Goal: Use online tool/utility: Utilize a website feature to perform a specific function

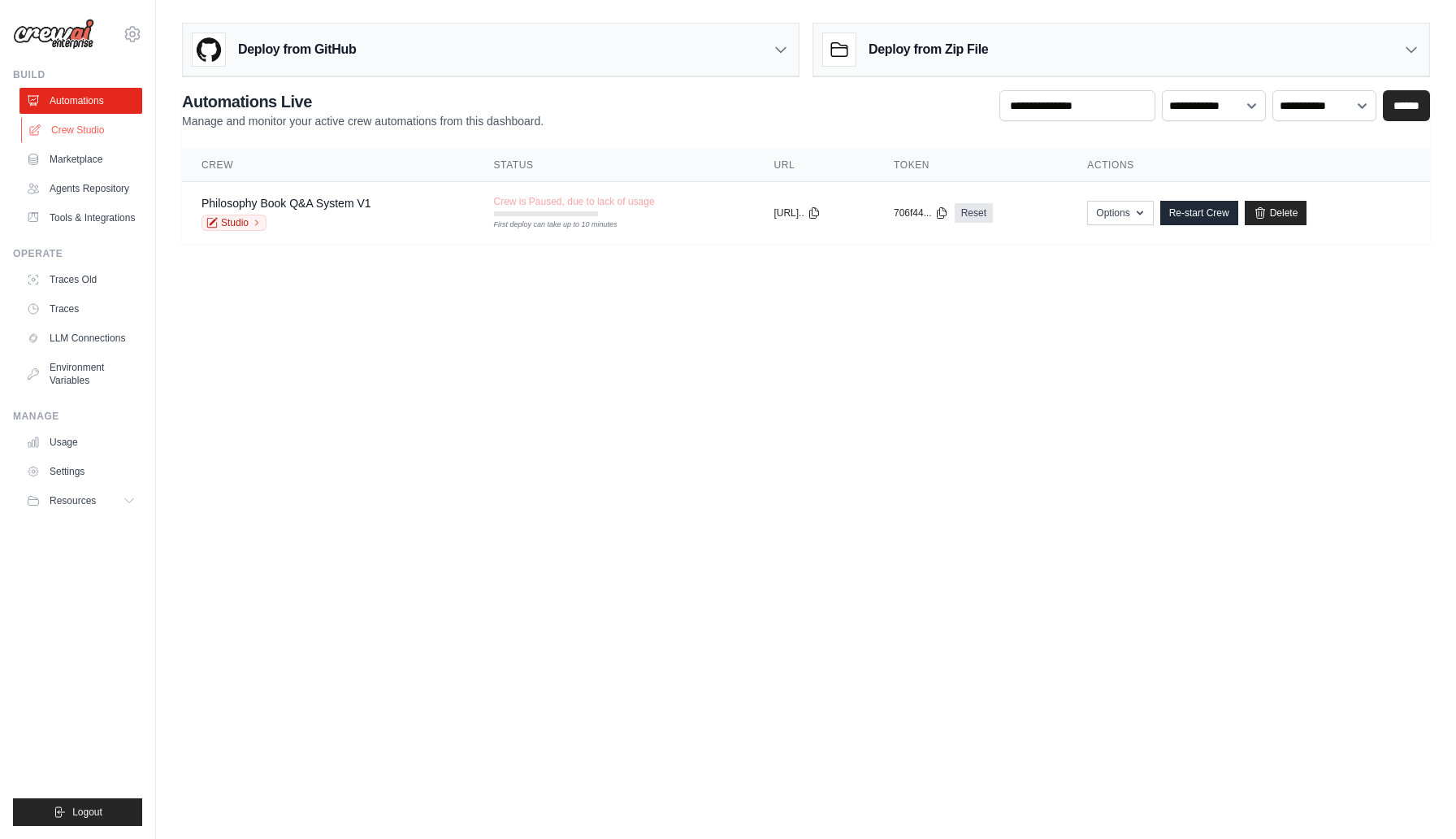
click at [89, 124] on link "Crew Studio" at bounding box center [83, 129] width 122 height 26
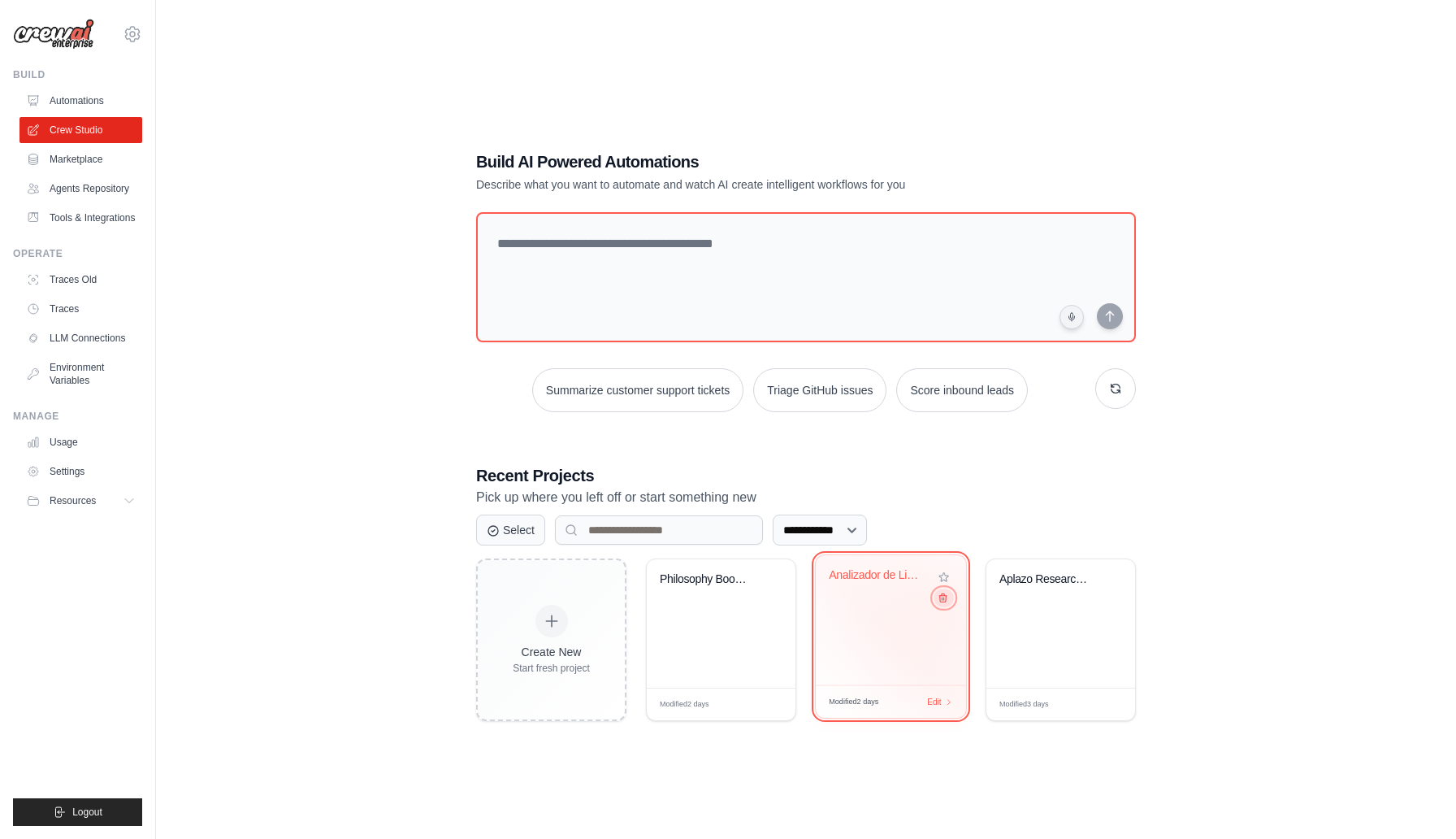
click at [942, 606] on button at bounding box center [944, 597] width 20 height 18
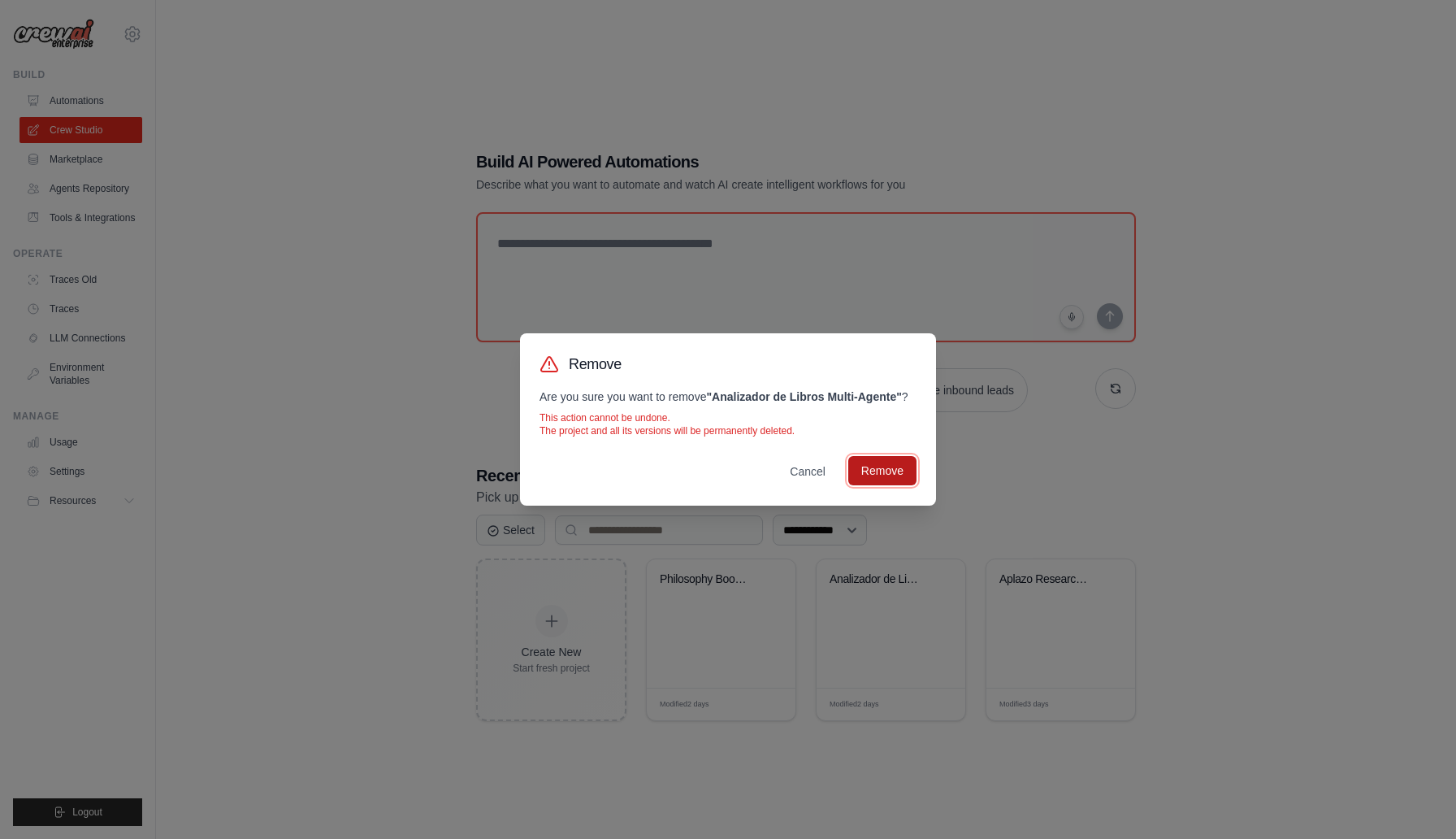
click at [881, 470] on button "Remove" at bounding box center [882, 470] width 69 height 29
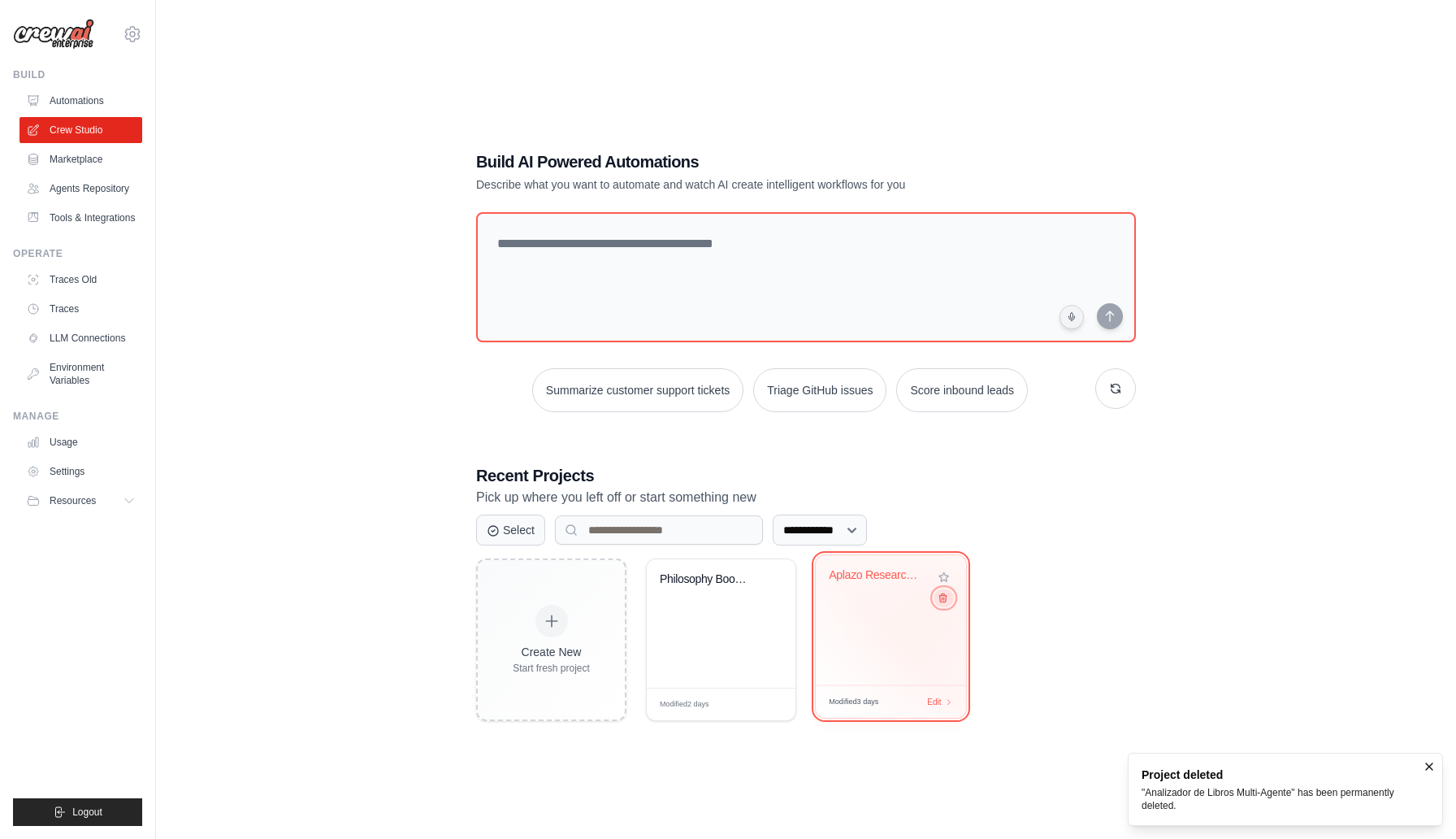
click at [948, 598] on button at bounding box center [944, 597] width 20 height 18
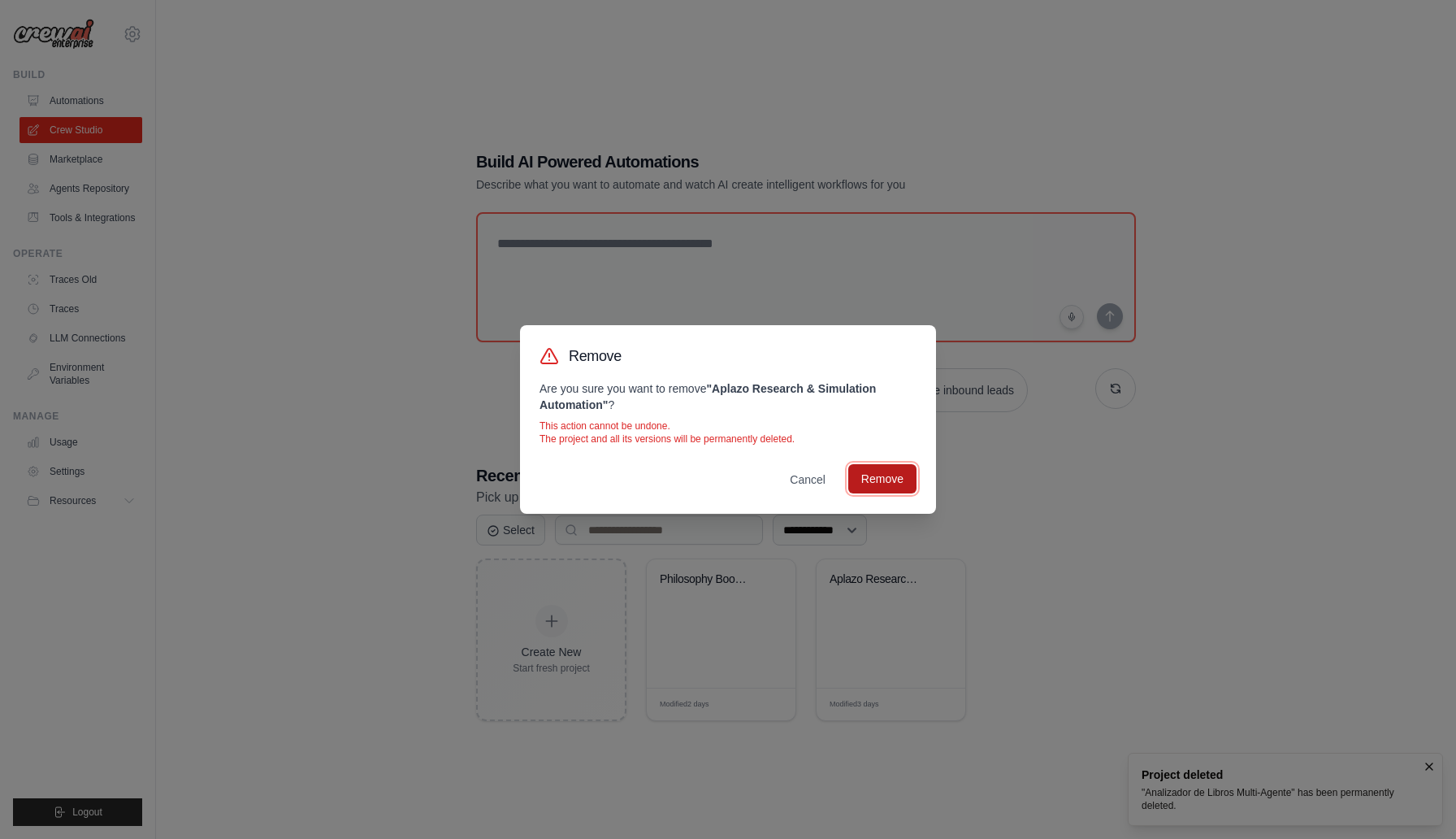
click at [896, 474] on button "Remove" at bounding box center [882, 478] width 69 height 29
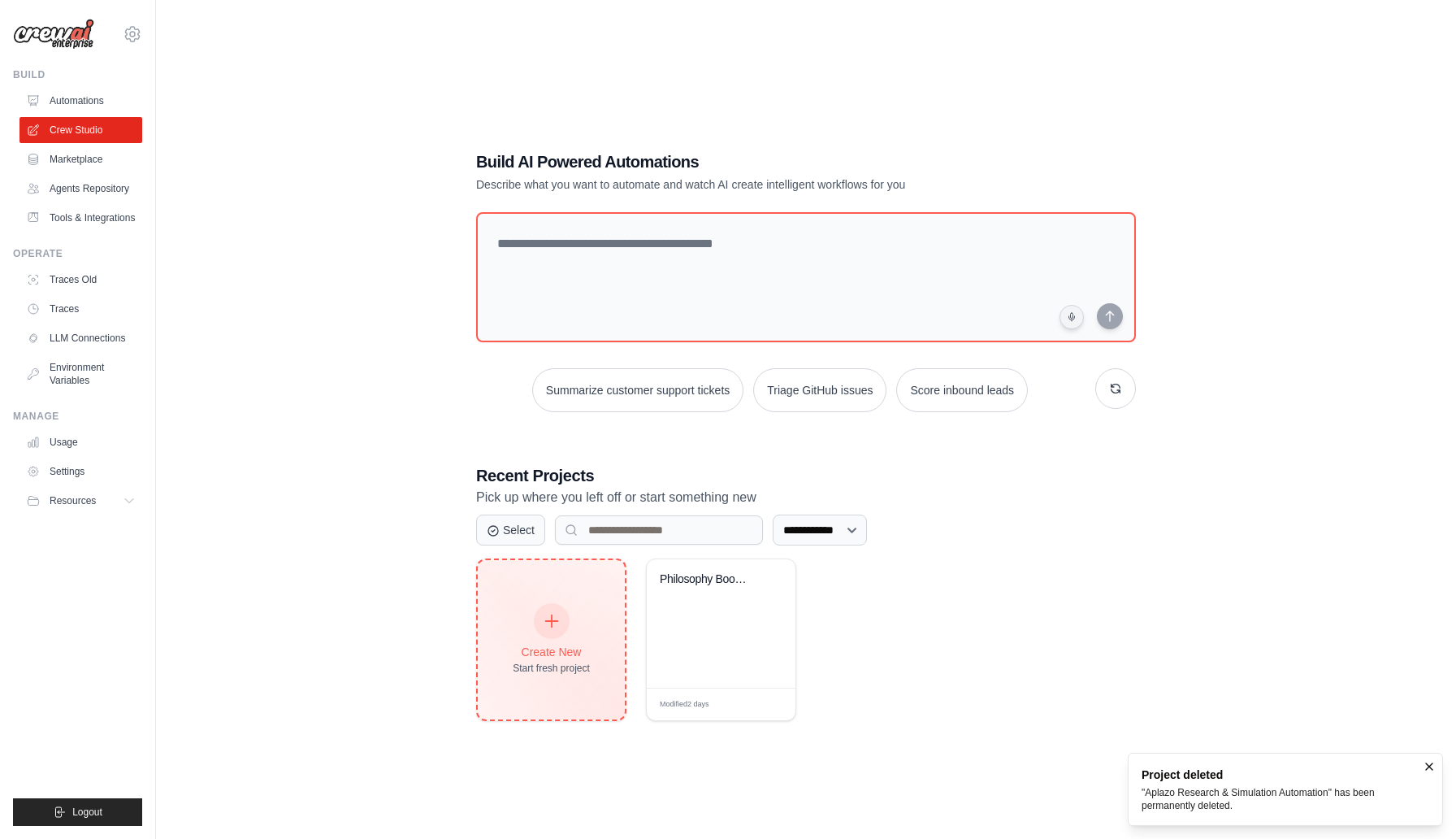
click at [582, 620] on div "Create New Start fresh project" at bounding box center [551, 640] width 77 height 70
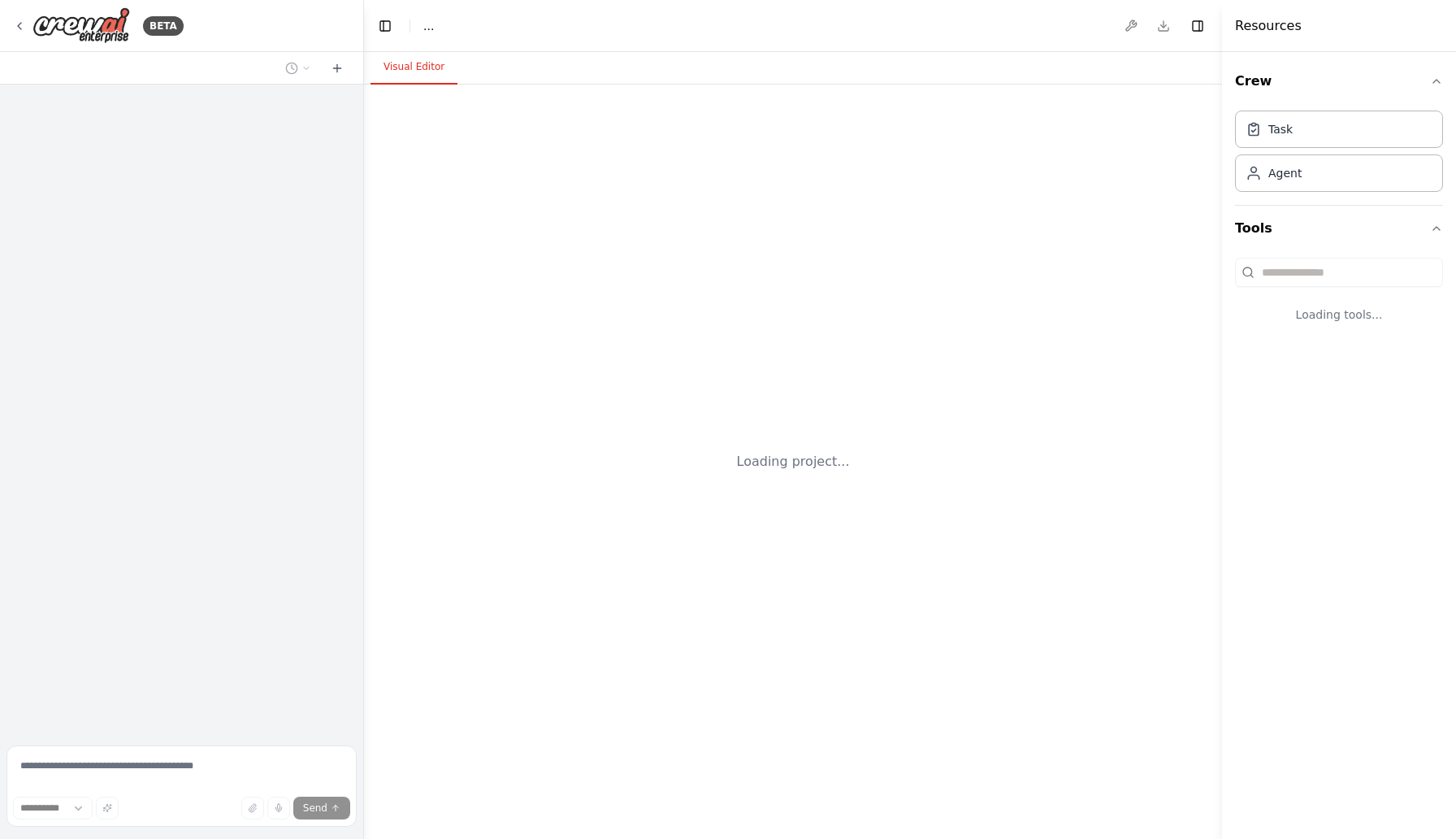
select select "****"
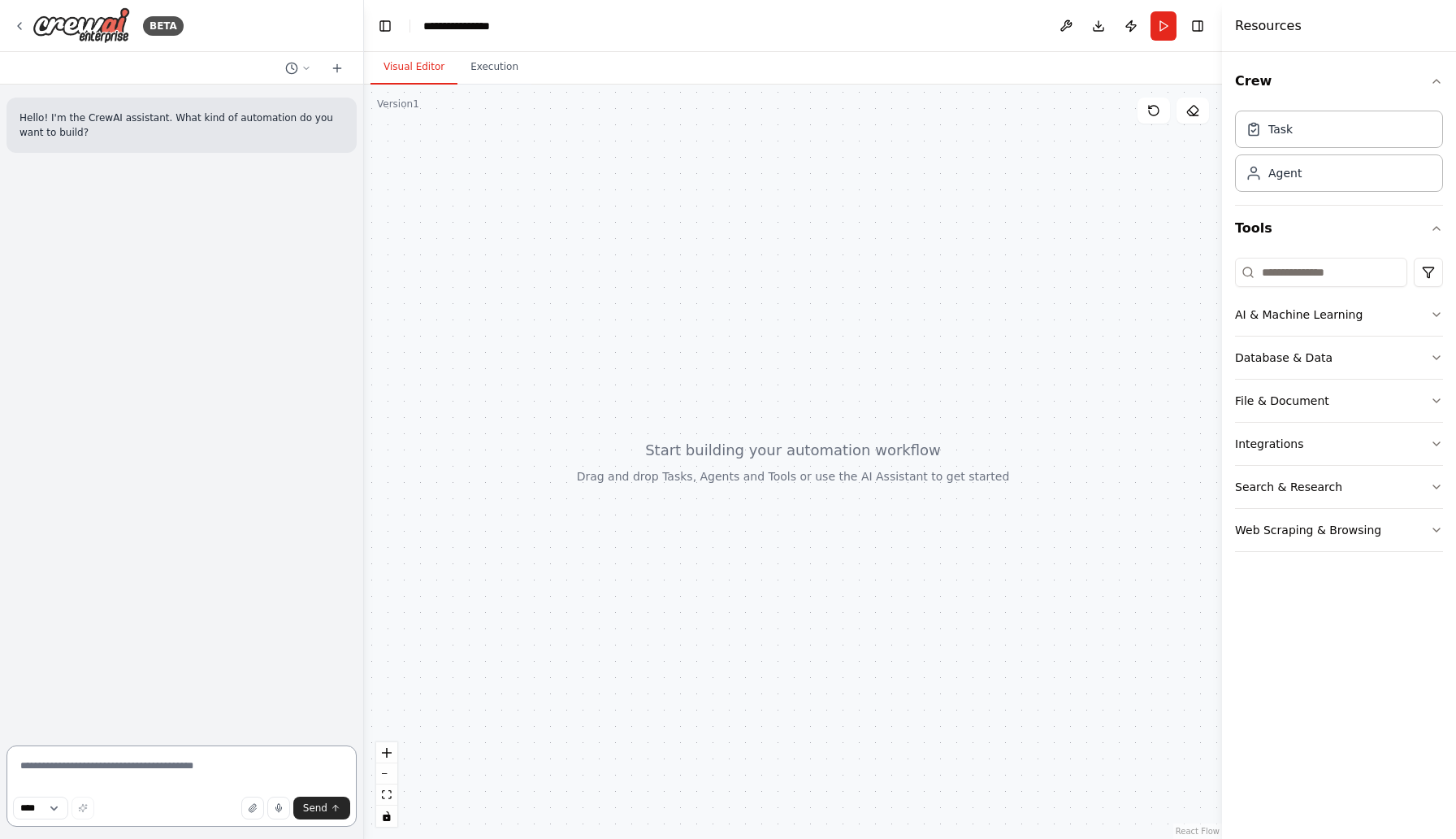
click at [137, 776] on textarea at bounding box center [181, 786] width 350 height 81
paste textarea "**********"
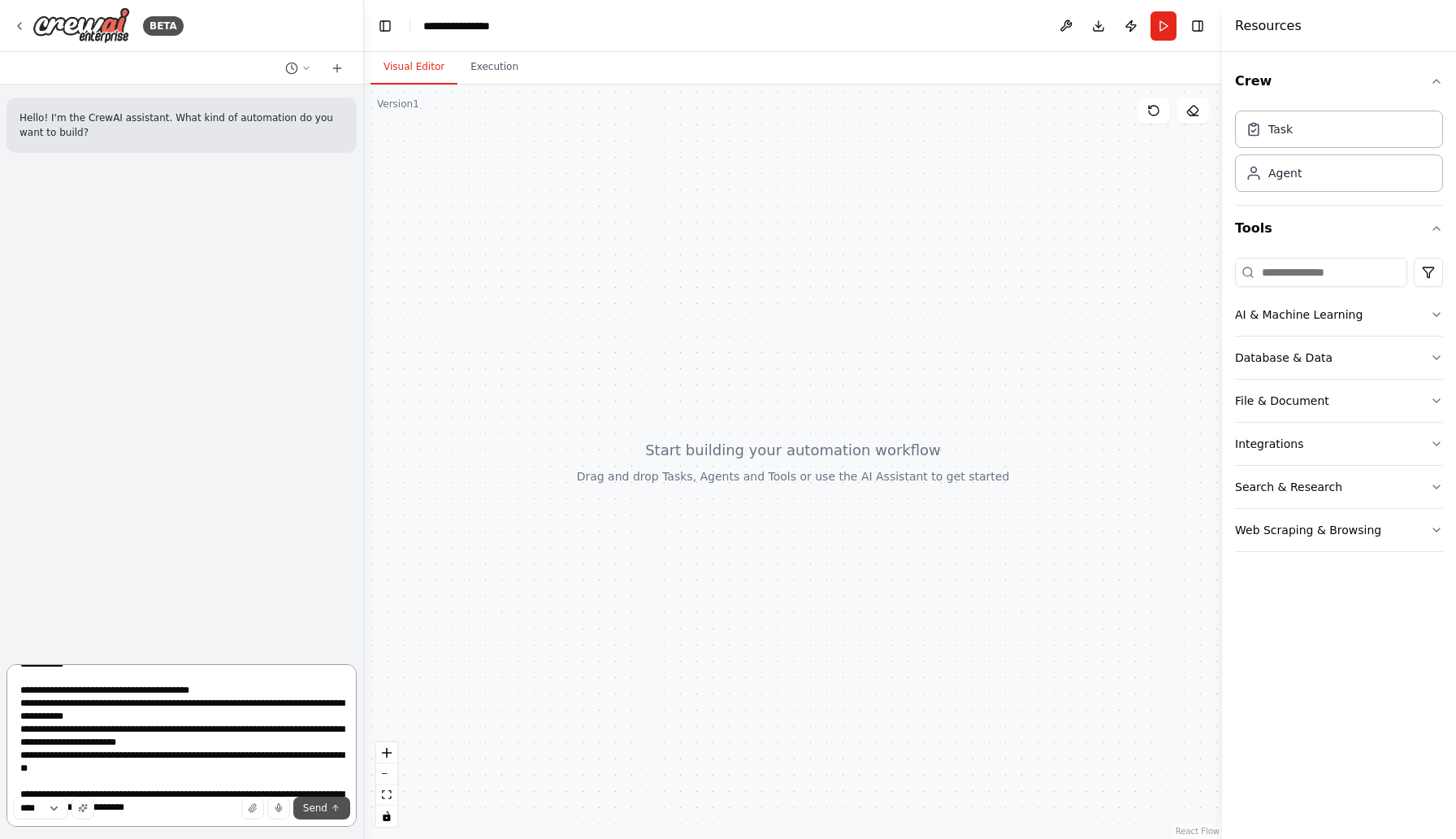
type textarea "**********"
click at [310, 804] on span "Send" at bounding box center [314, 808] width 24 height 13
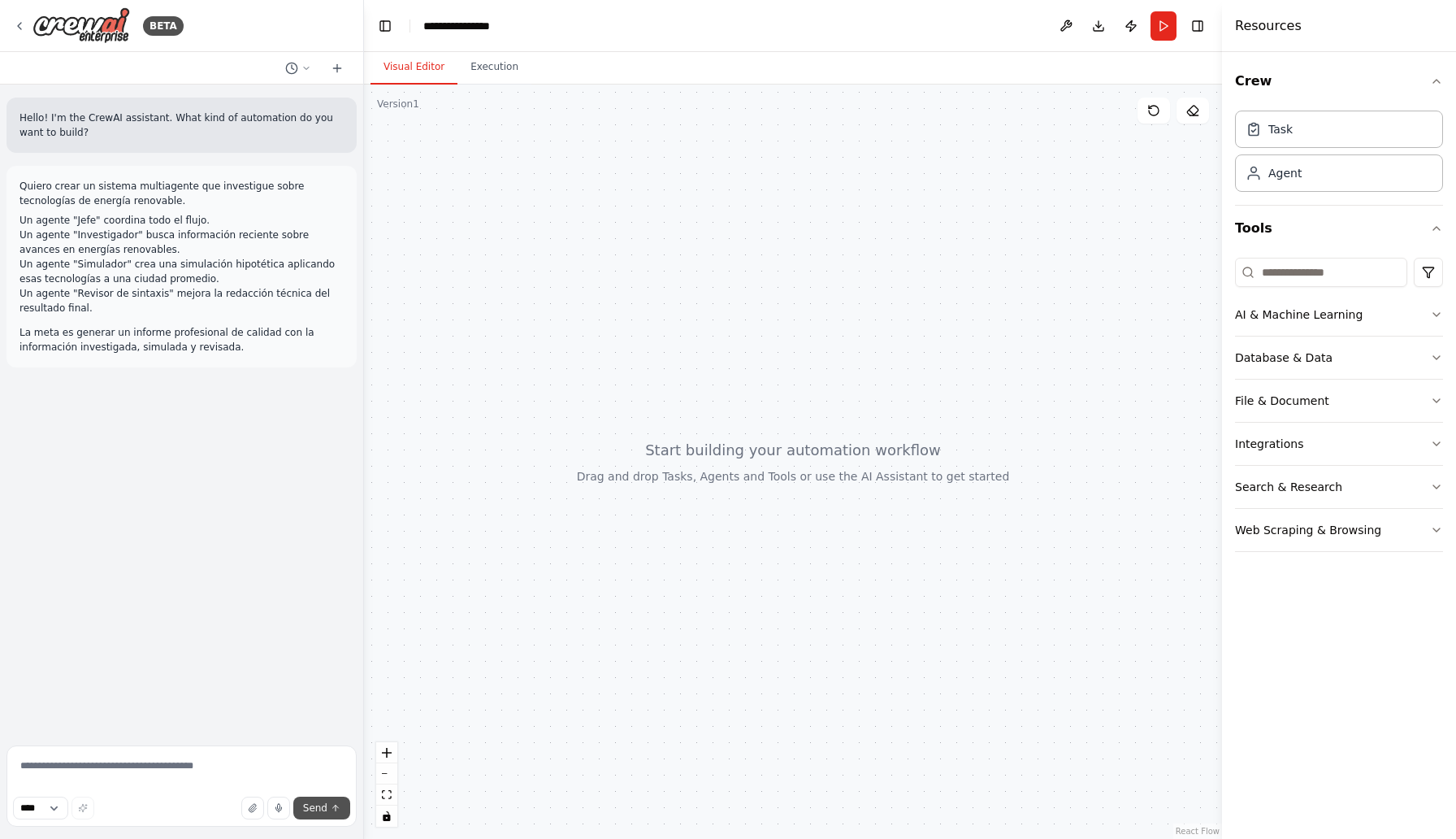
scroll to position [0, 0]
click at [228, 626] on div "Hello! I'm the CrewAI assistant. What kind of automation do you want to build? …" at bounding box center [181, 411] width 363 height 654
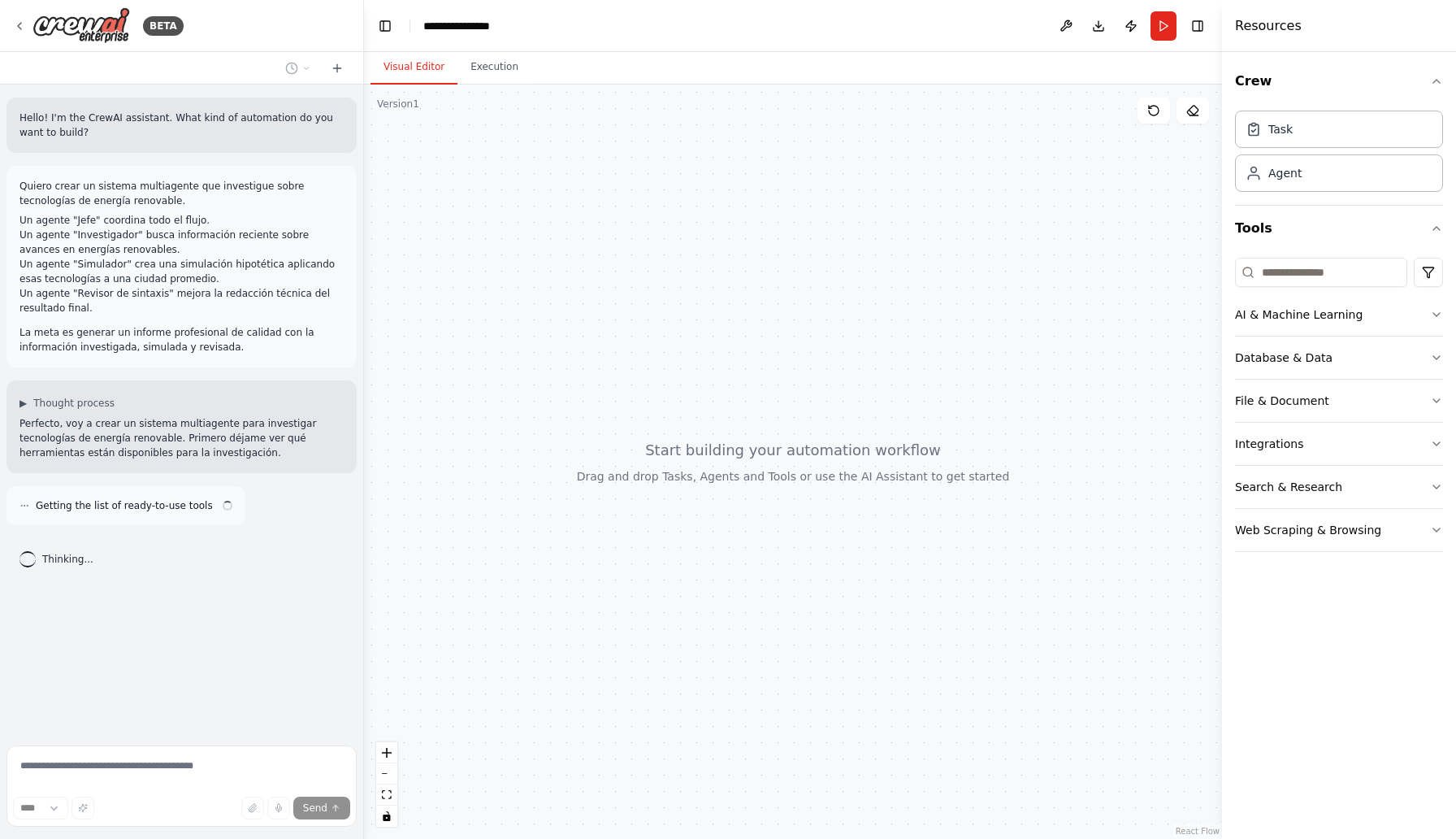
click at [227, 626] on div "Hello! I'm the CrewAI assistant. What kind of automation do you want to build? …" at bounding box center [181, 411] width 363 height 654
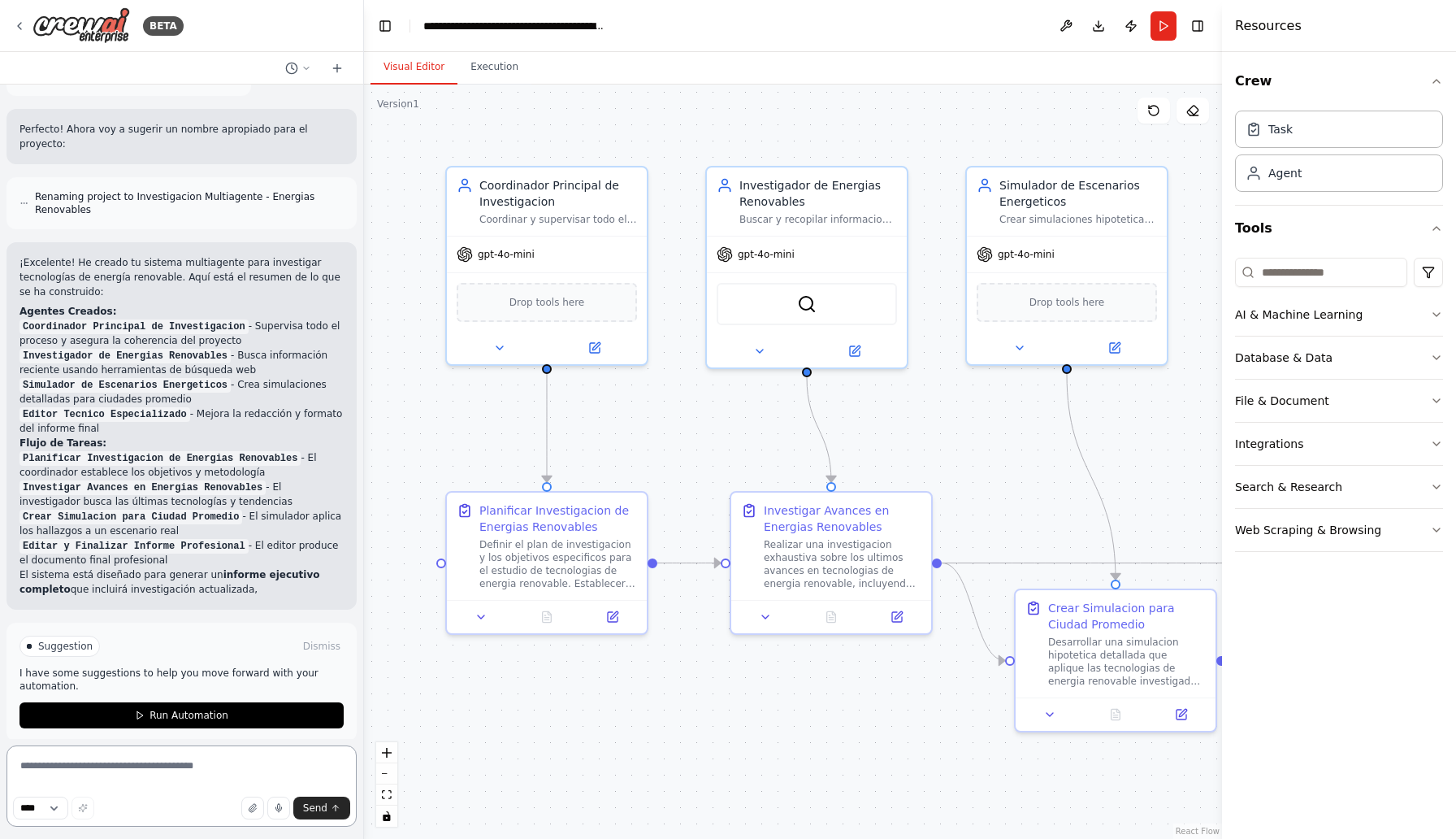
scroll to position [1333, 0]
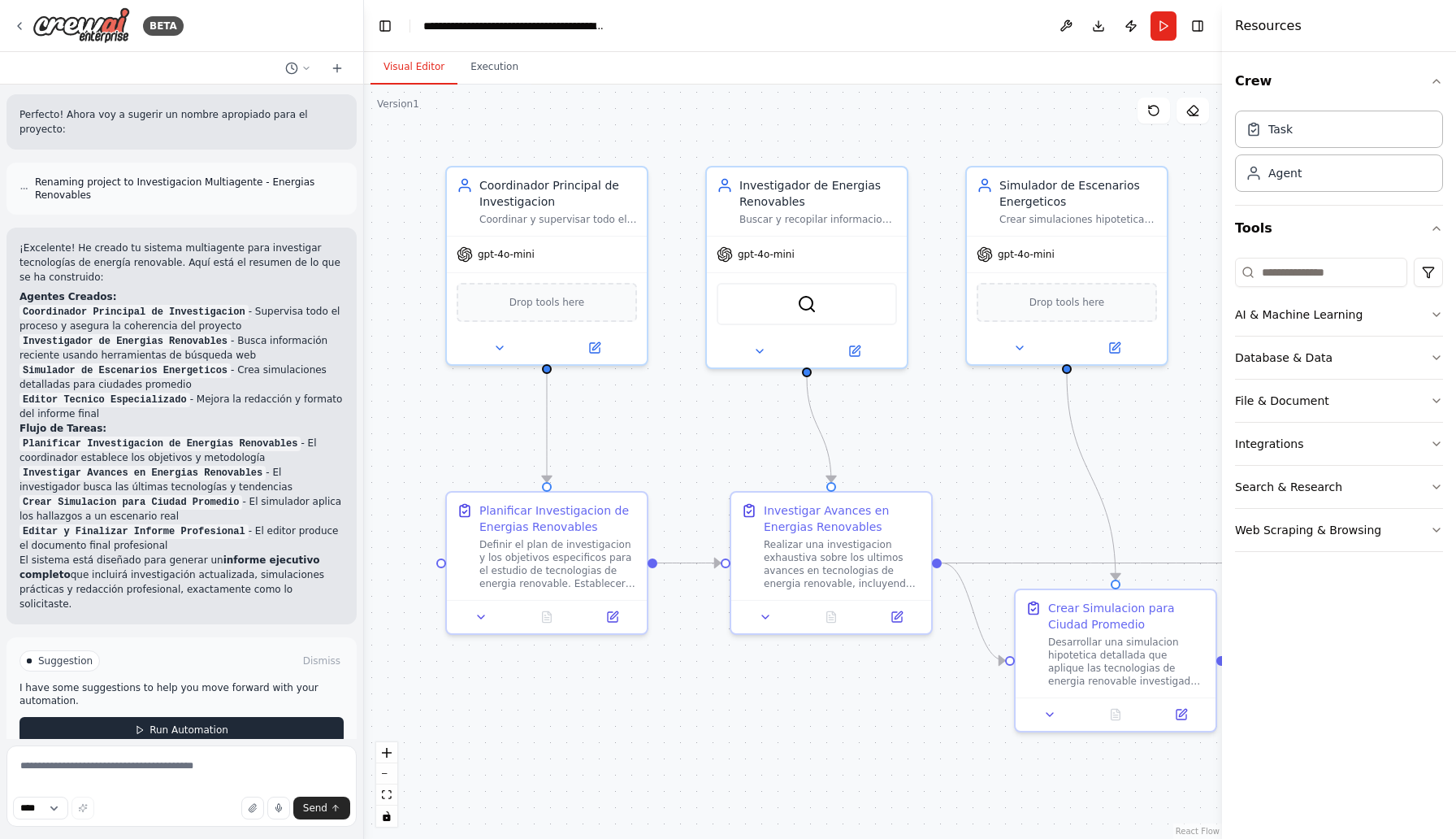
click at [209, 723] on span "Run Automation" at bounding box center [189, 730] width 79 height 13
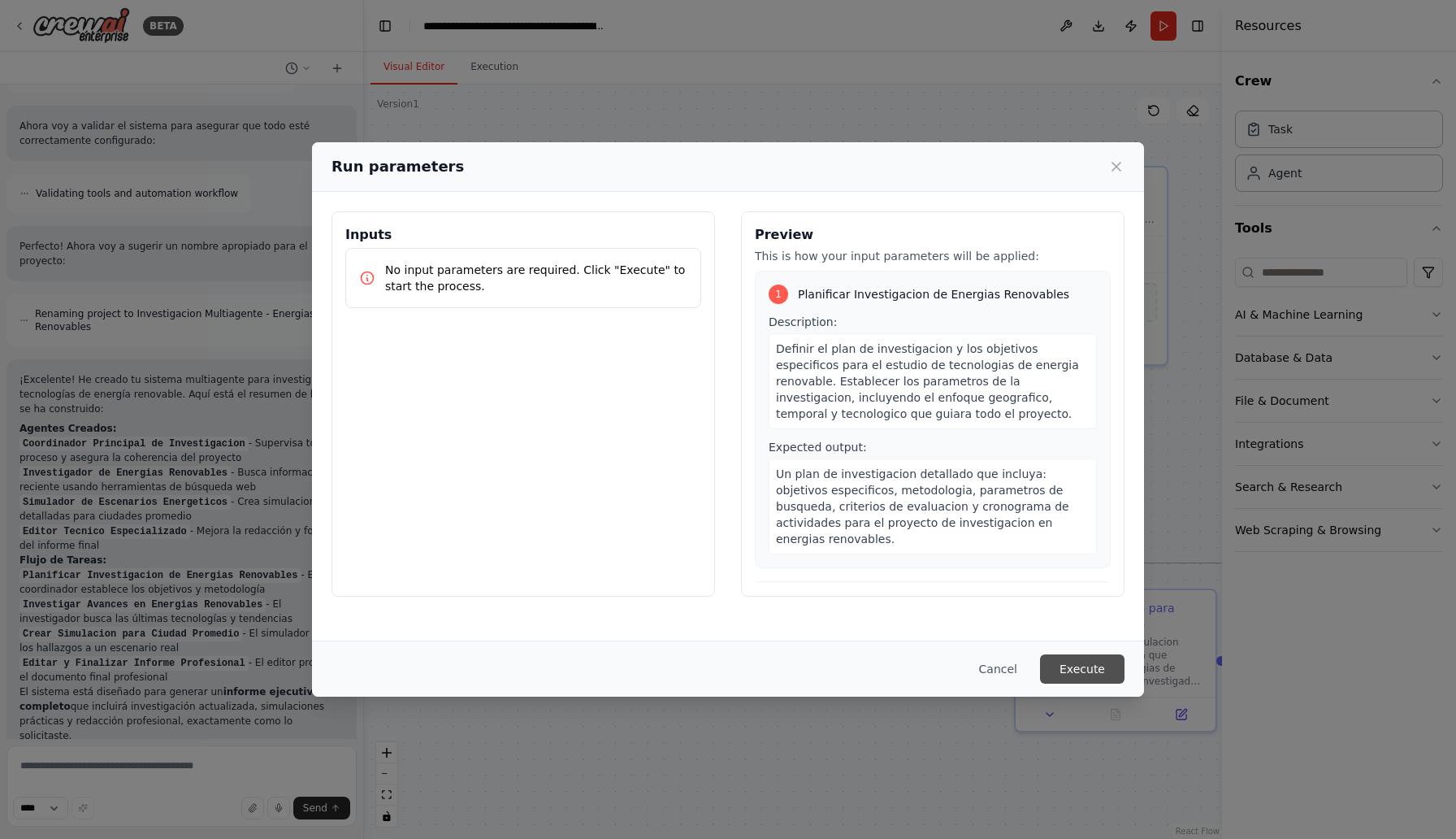
click at [1082, 654] on button "Execute" at bounding box center [1082, 669] width 84 height 29
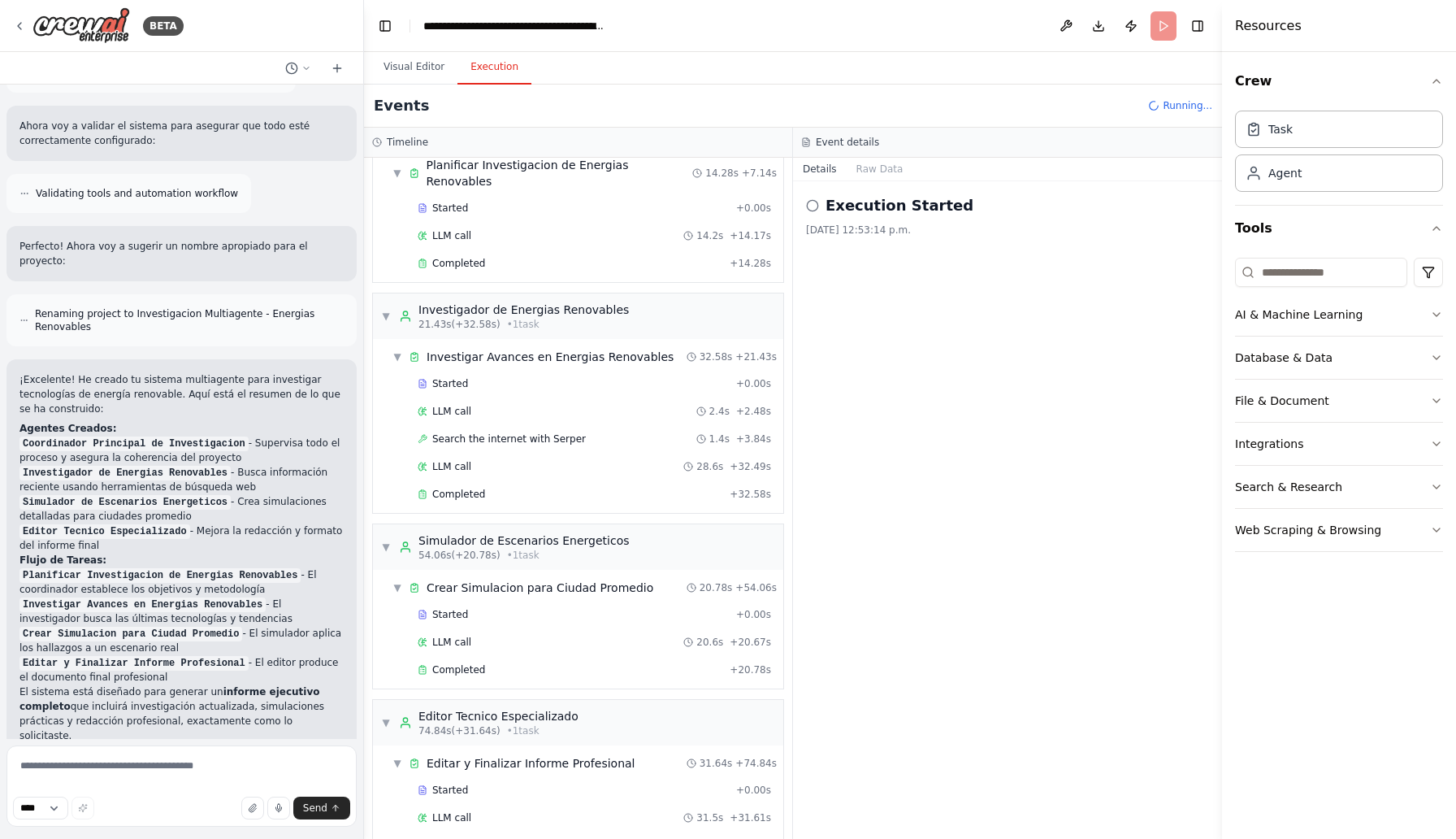
scroll to position [93, 0]
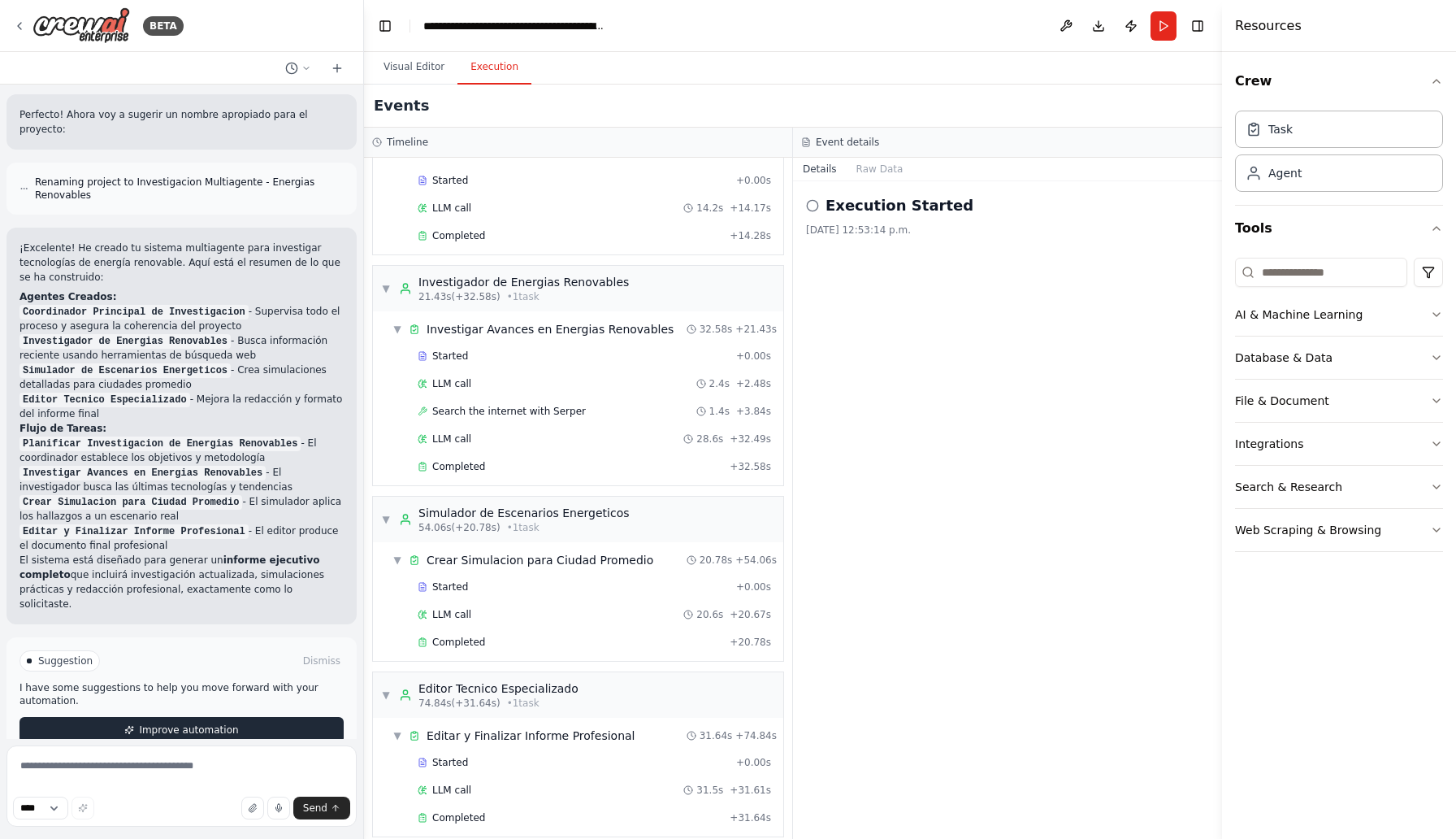
click at [186, 723] on span "Improve automation" at bounding box center [189, 730] width 99 height 13
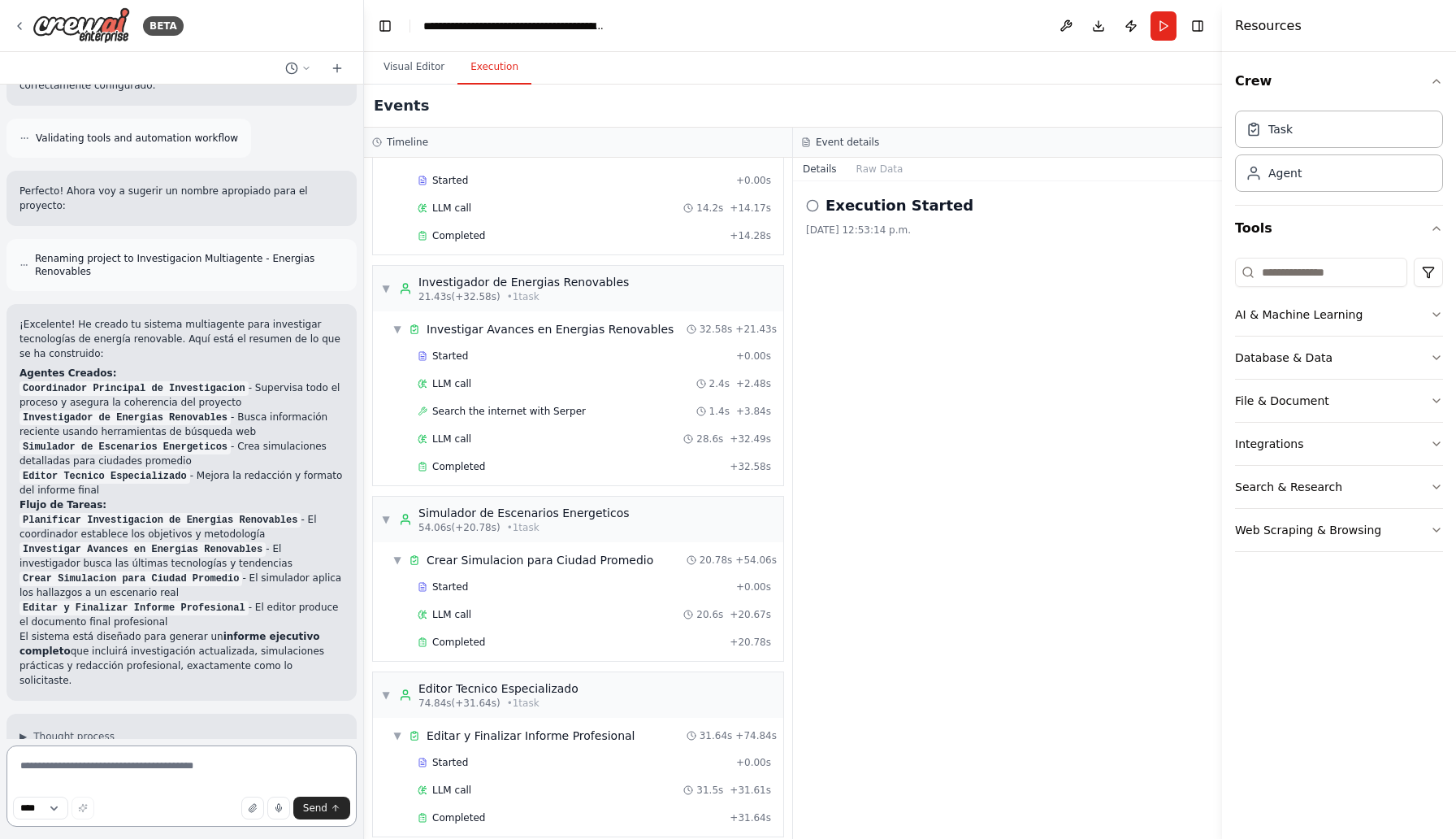
scroll to position [1798, 0]
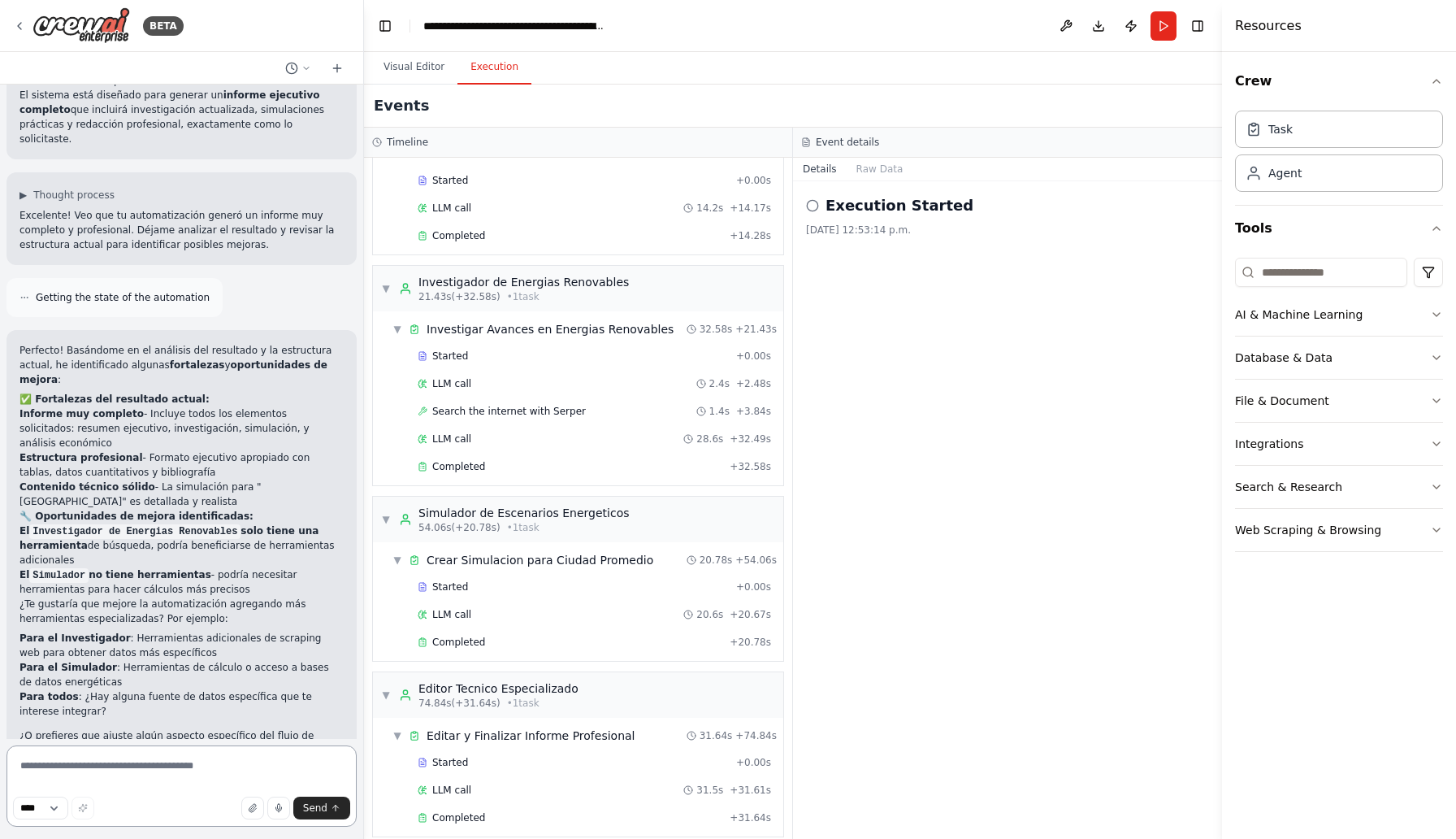
click at [122, 769] on textarea at bounding box center [181, 786] width 350 height 81
type textarea "**********"
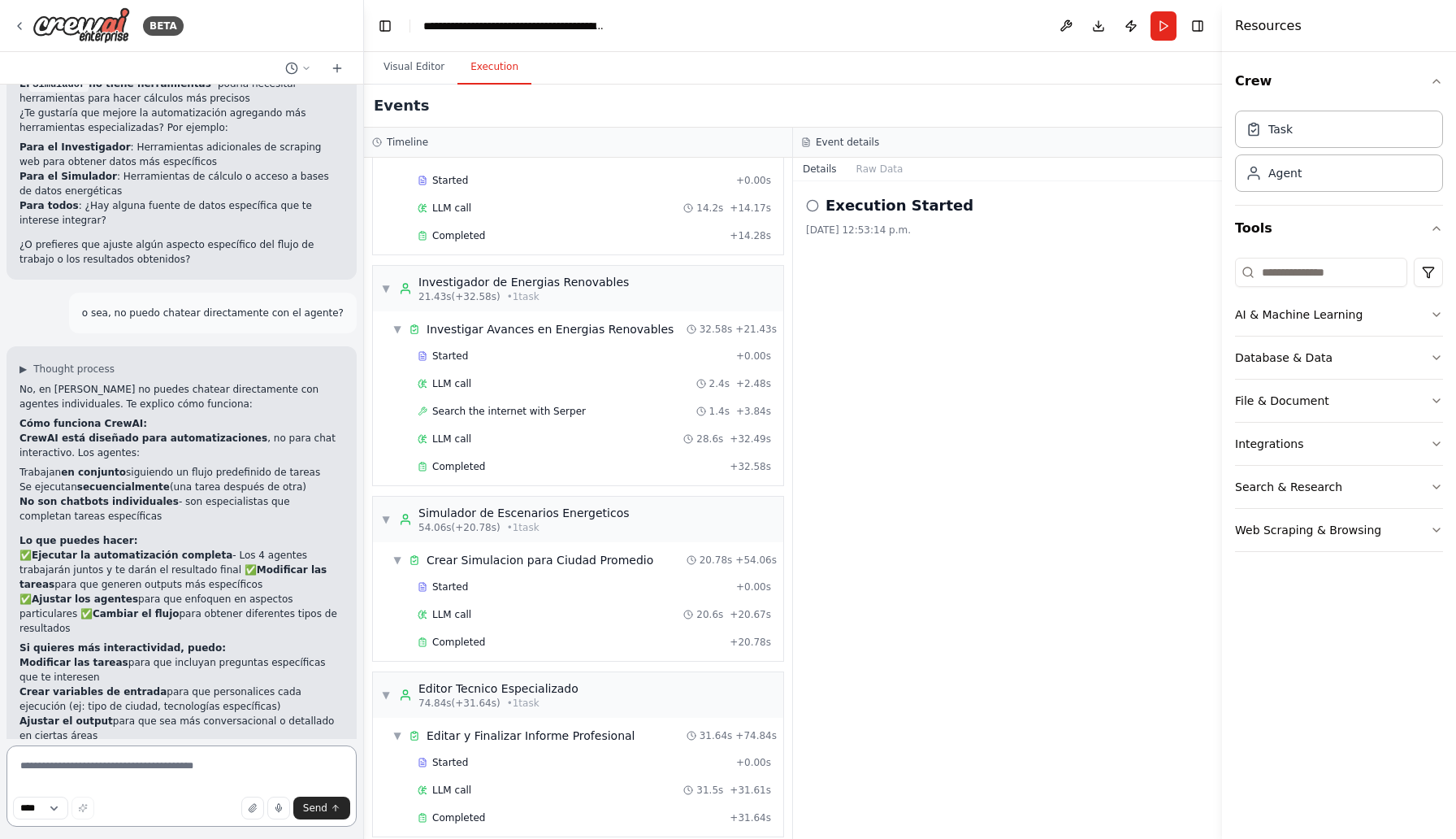
scroll to position [2304, 0]
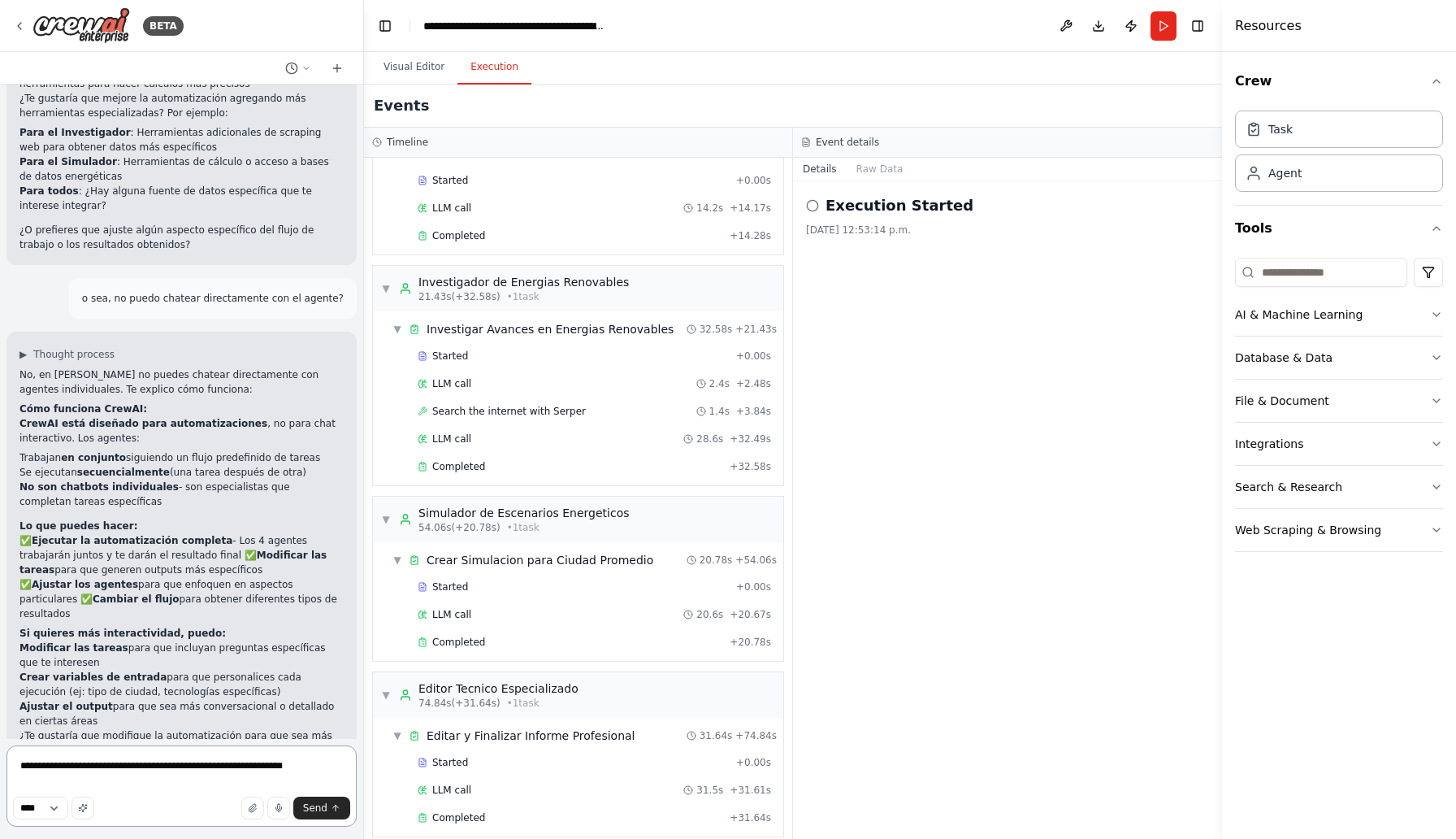
type textarea "**********"
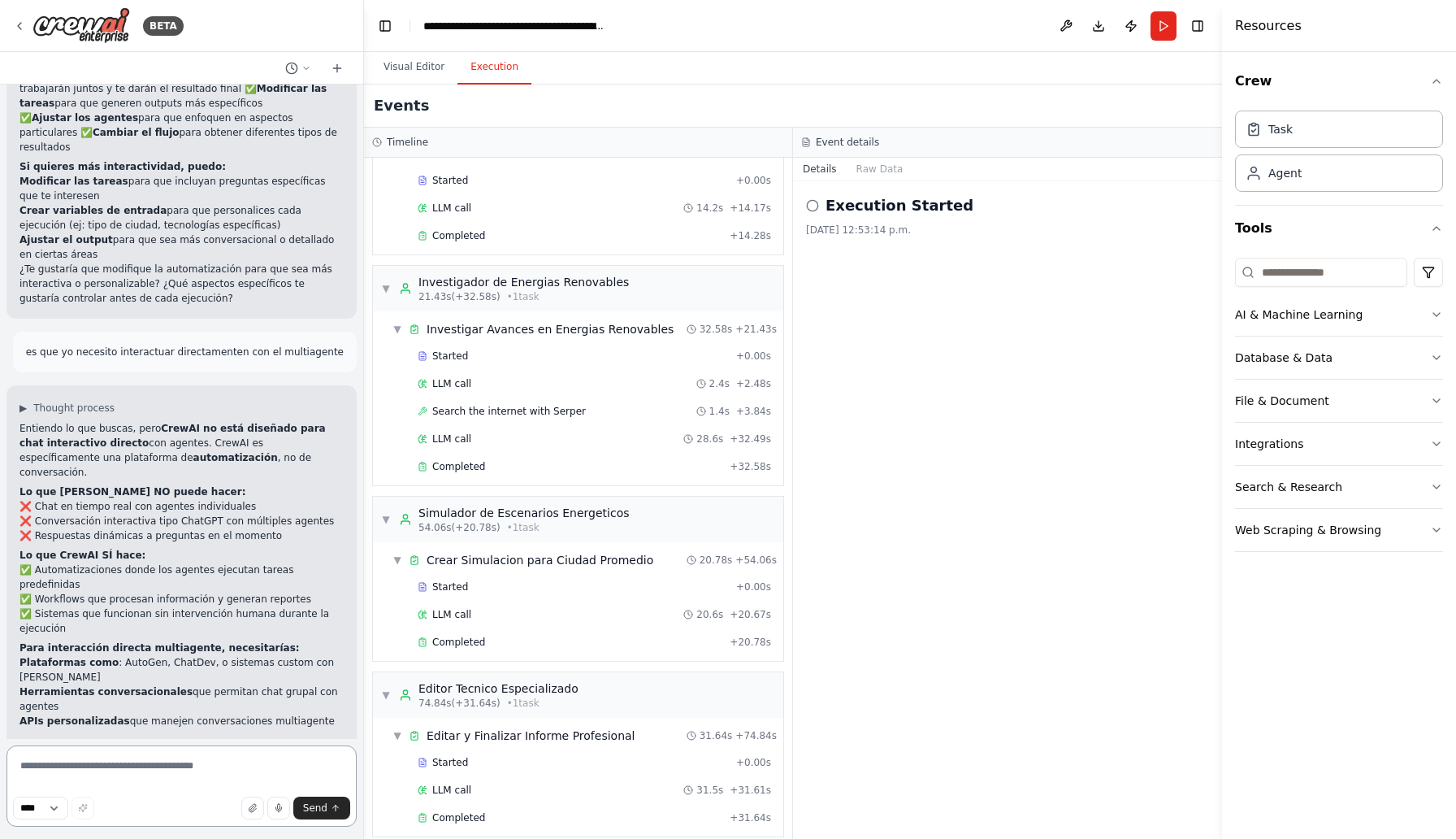
scroll to position [2784, 0]
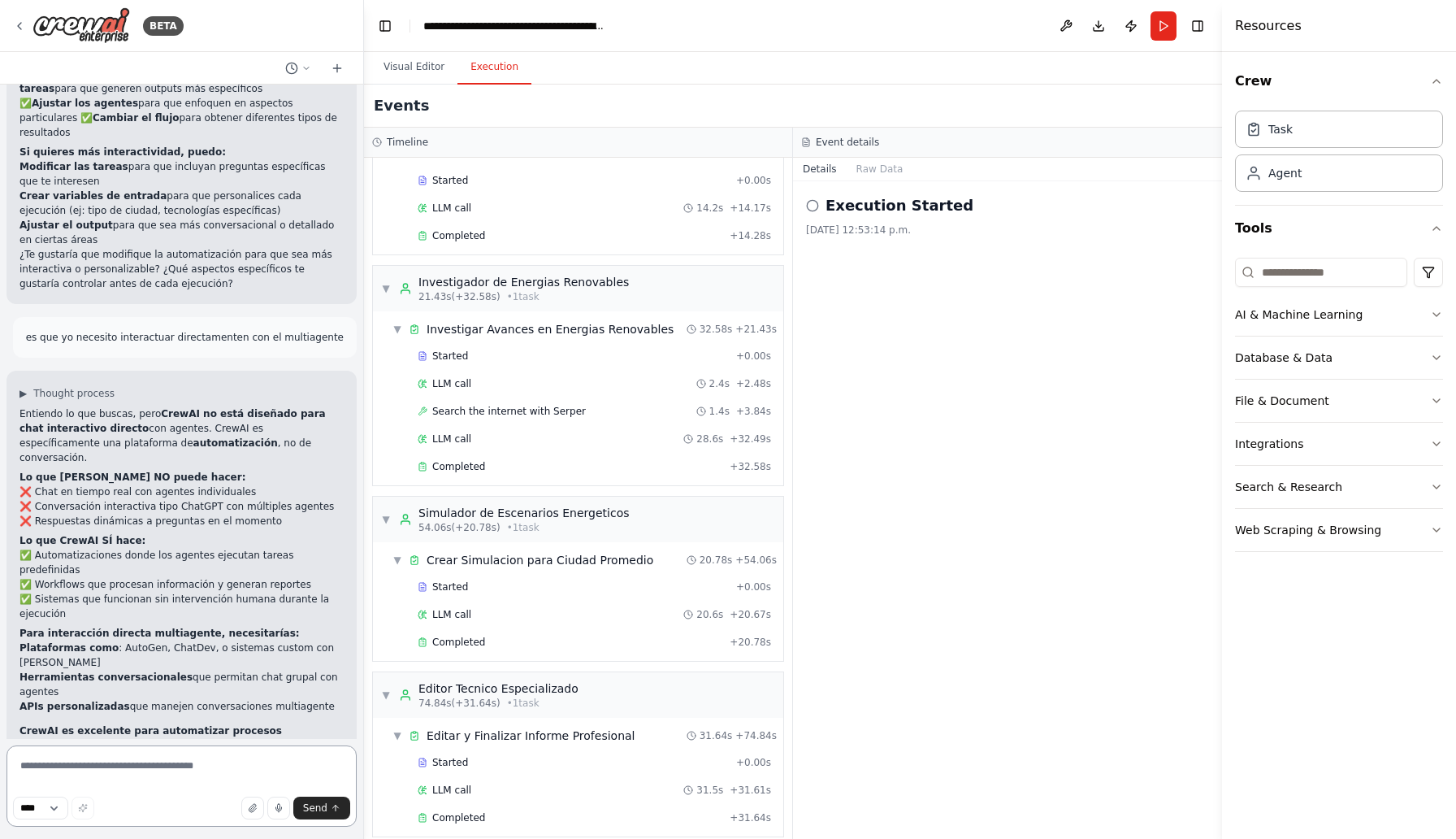
click at [115, 766] on textarea at bounding box center [181, 786] width 350 height 81
type textarea "*"
